Goal: Transaction & Acquisition: Purchase product/service

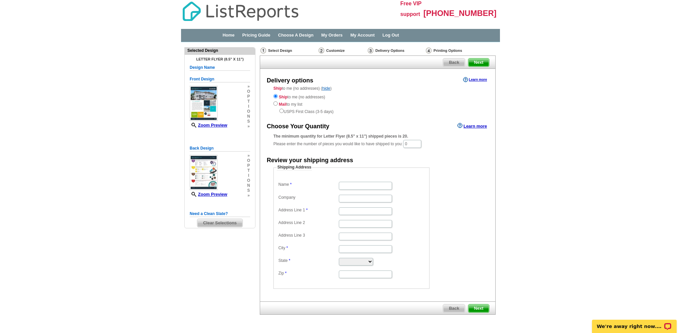
click at [437, 49] on div "Printing Options" at bounding box center [454, 50] width 59 height 7
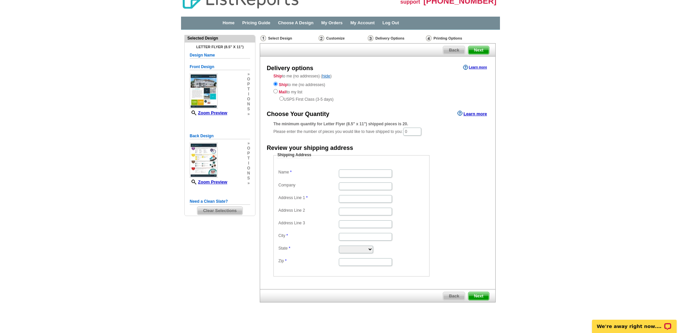
scroll to position [19, 0]
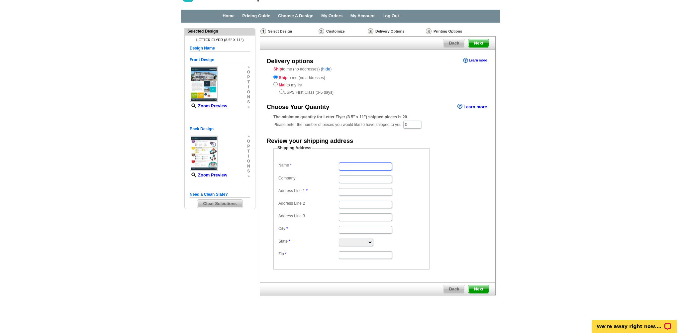
click at [357, 166] on input "Name" at bounding box center [365, 166] width 53 height 8
type input "[PERSON_NAME]"
type input "Alliance Bay Realty"
type input "[STREET_ADDRESS]"
type input "[GEOGRAPHIC_DATA]"
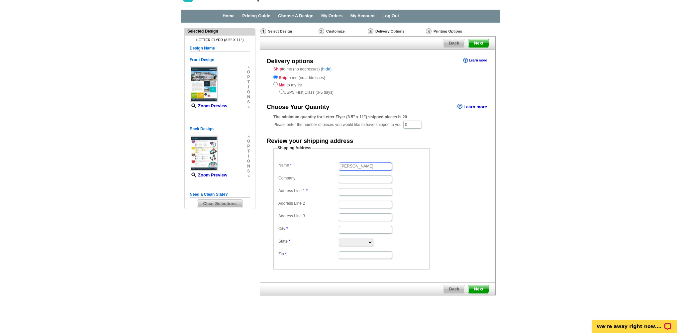
type input "[GEOGRAPHIC_DATA]"
select select "CA"
type input "94587"
click at [478, 288] on span "Next" at bounding box center [478, 289] width 21 height 8
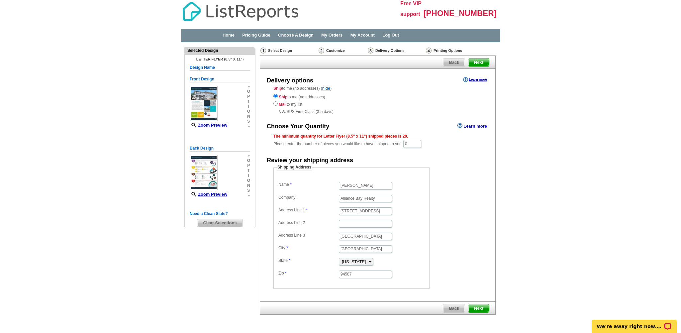
click at [482, 306] on span "Next" at bounding box center [478, 308] width 21 height 8
click at [478, 62] on span "Next" at bounding box center [478, 62] width 21 height 8
